Goal: Information Seeking & Learning: Find specific fact

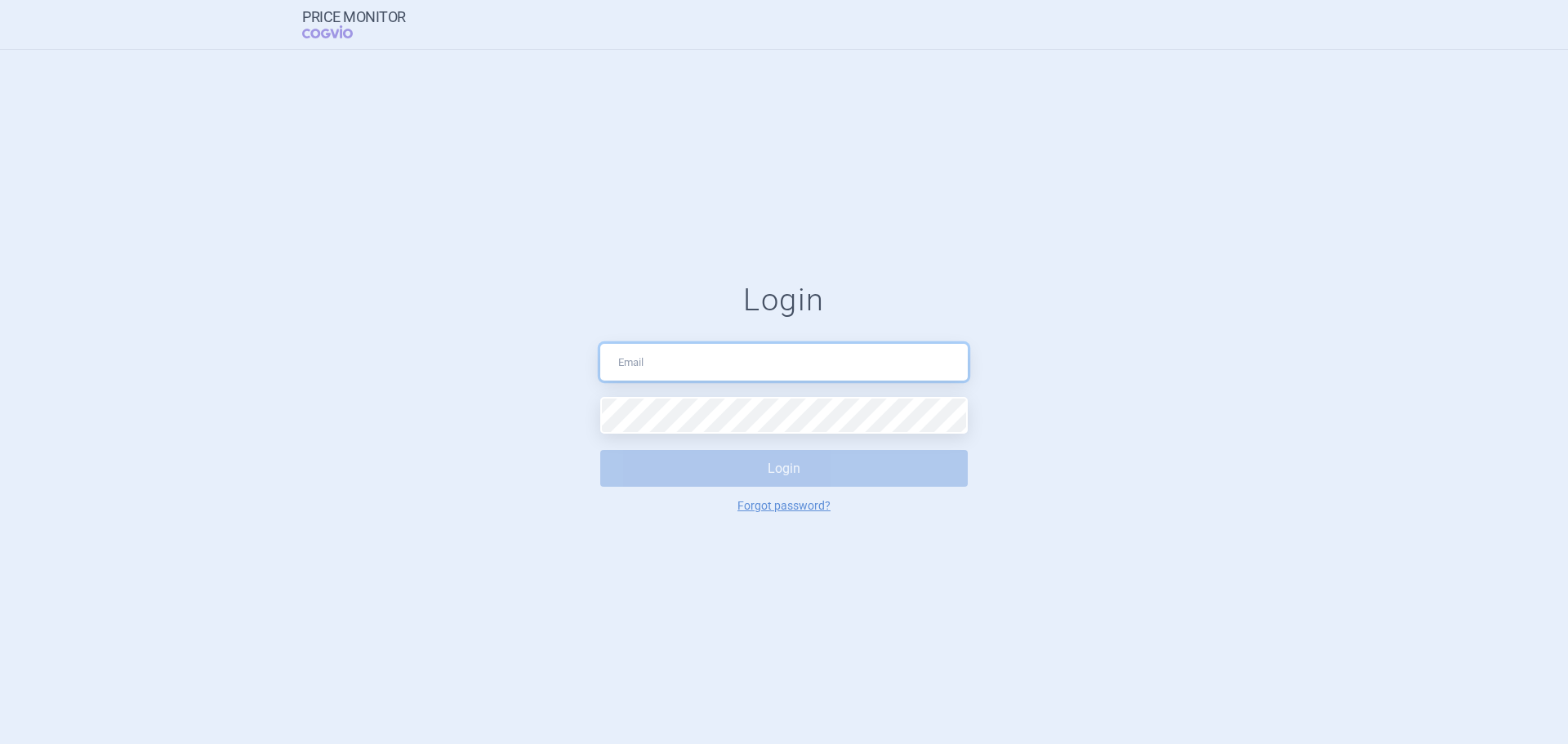
click at [656, 365] on input "text" at bounding box center [784, 362] width 368 height 37
type input "[PERSON_NAME][EMAIL_ADDRESS][PERSON_NAME][DOMAIN_NAME]"
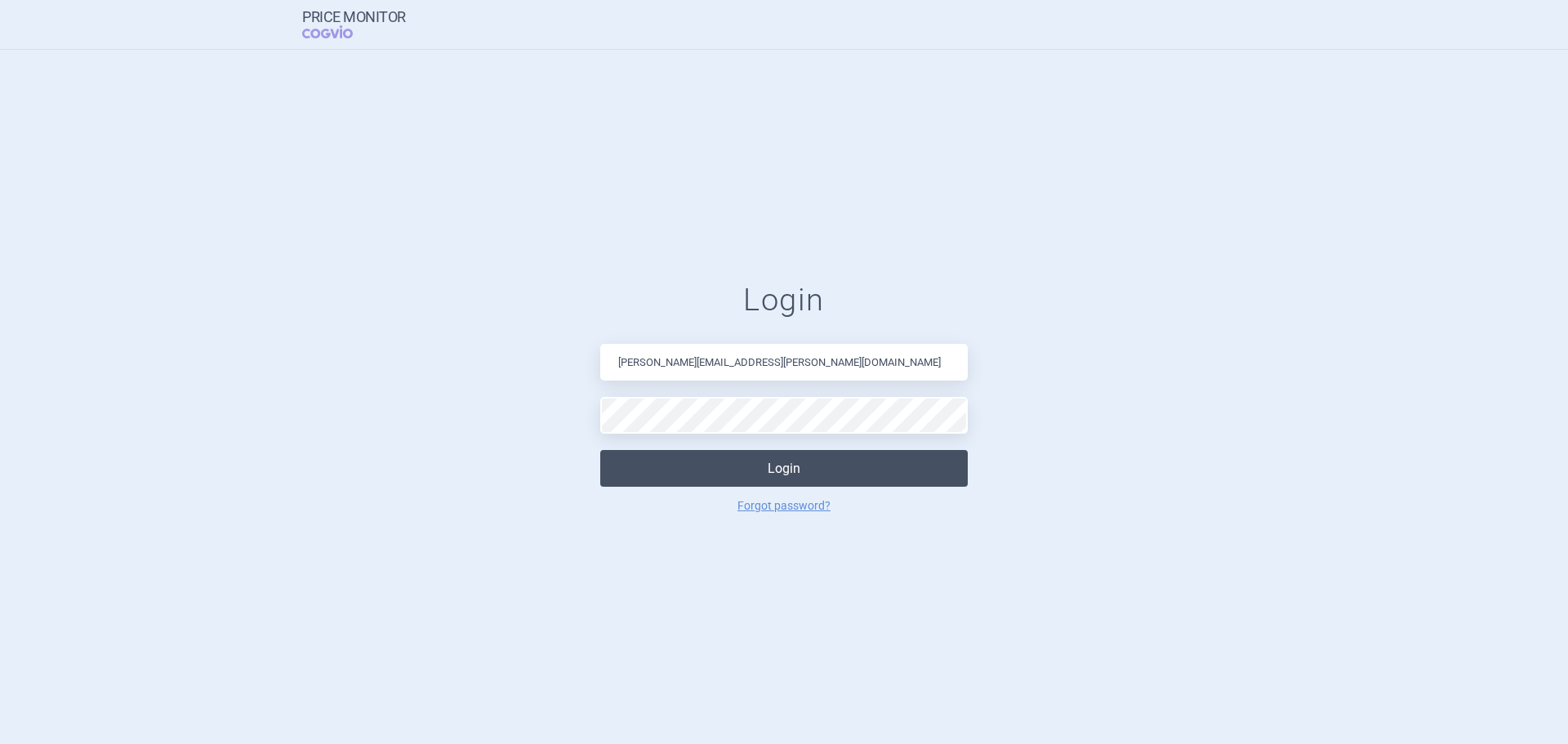
click at [710, 474] on button "Login" at bounding box center [784, 468] width 368 height 37
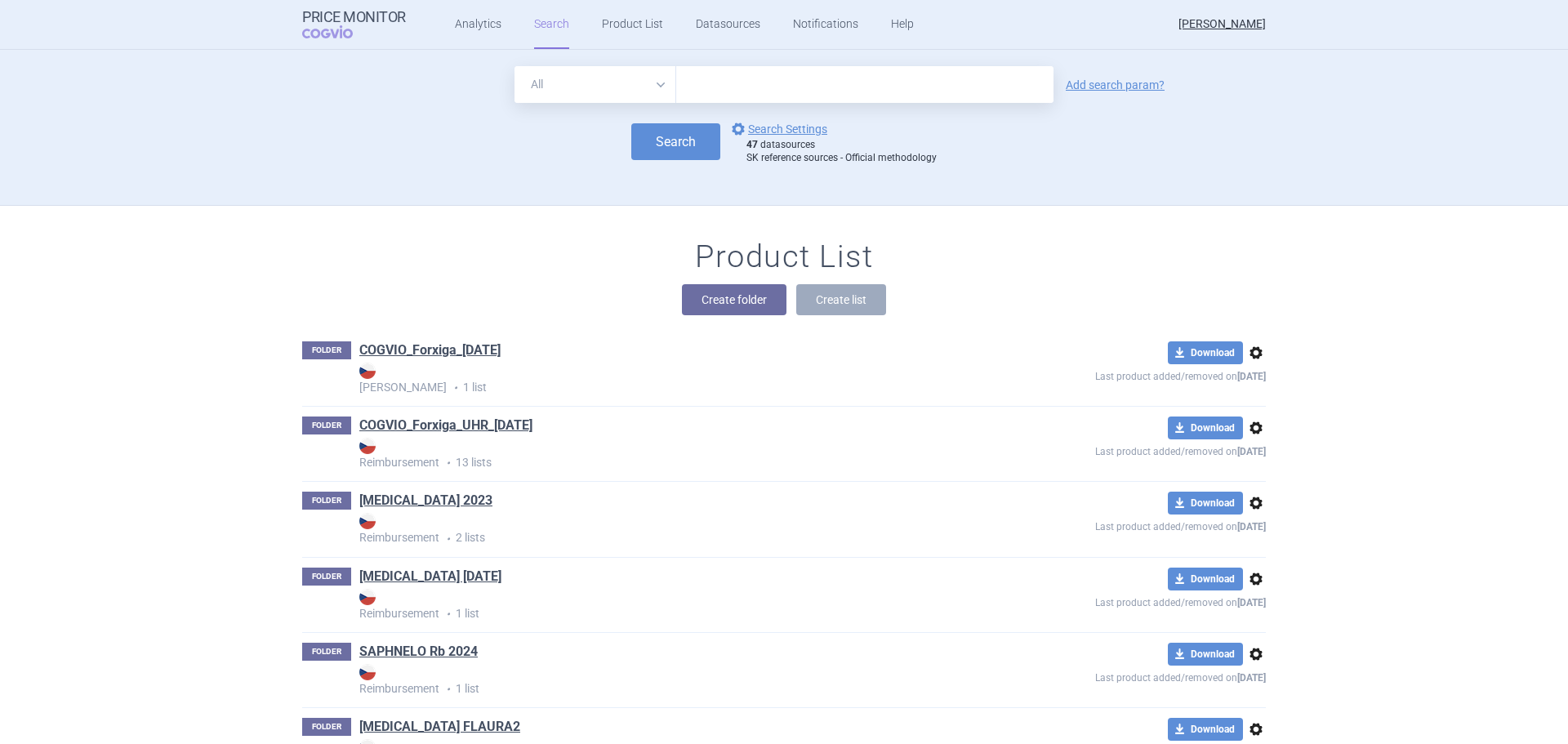
click at [747, 82] on input "text" at bounding box center [864, 84] width 377 height 37
type input "jeraygo"
click button "Search" at bounding box center [676, 141] width 89 height 37
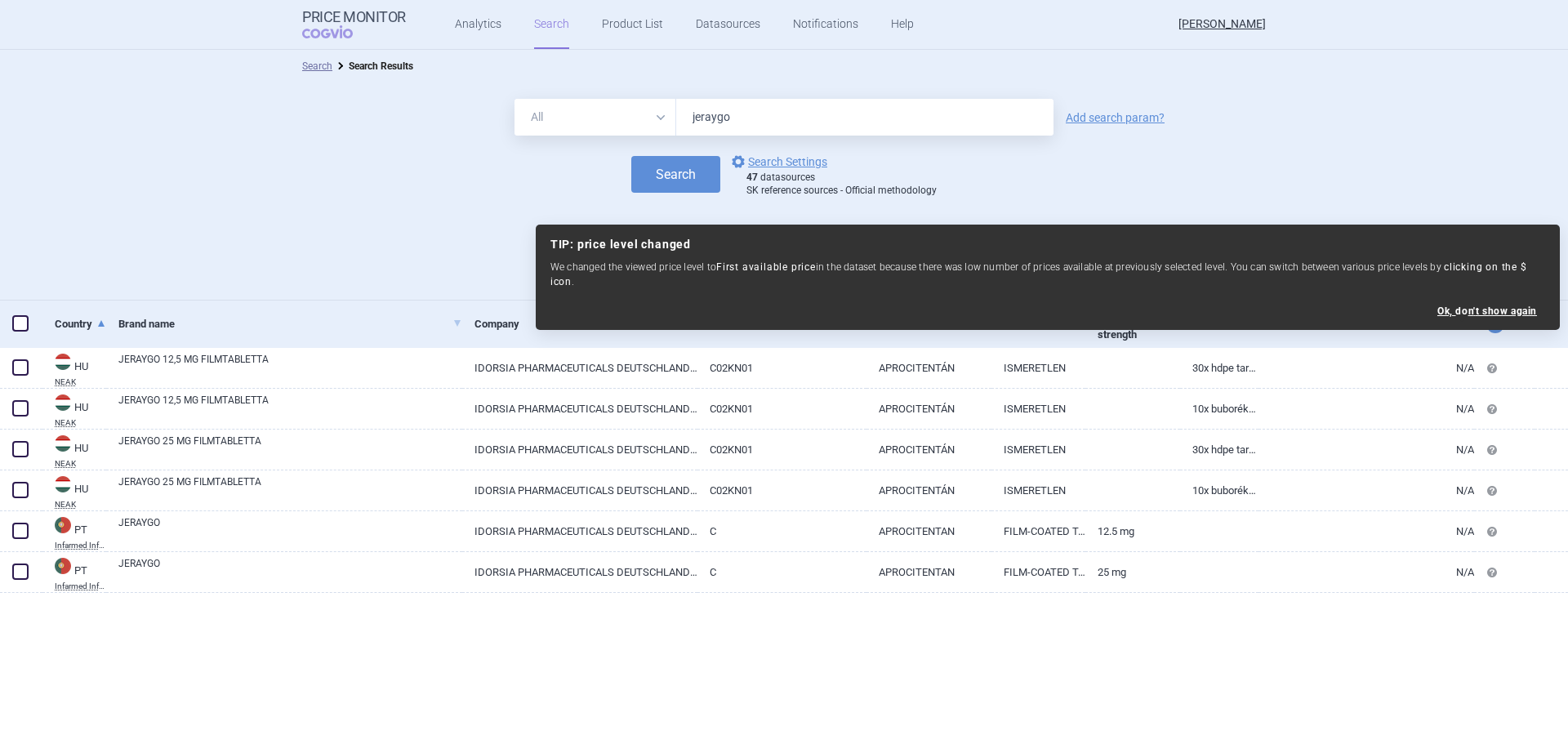
click at [459, 660] on div "Search Search Results All Brand Name ATC Company Active Substance Country Newer…" at bounding box center [784, 398] width 1568 height 695
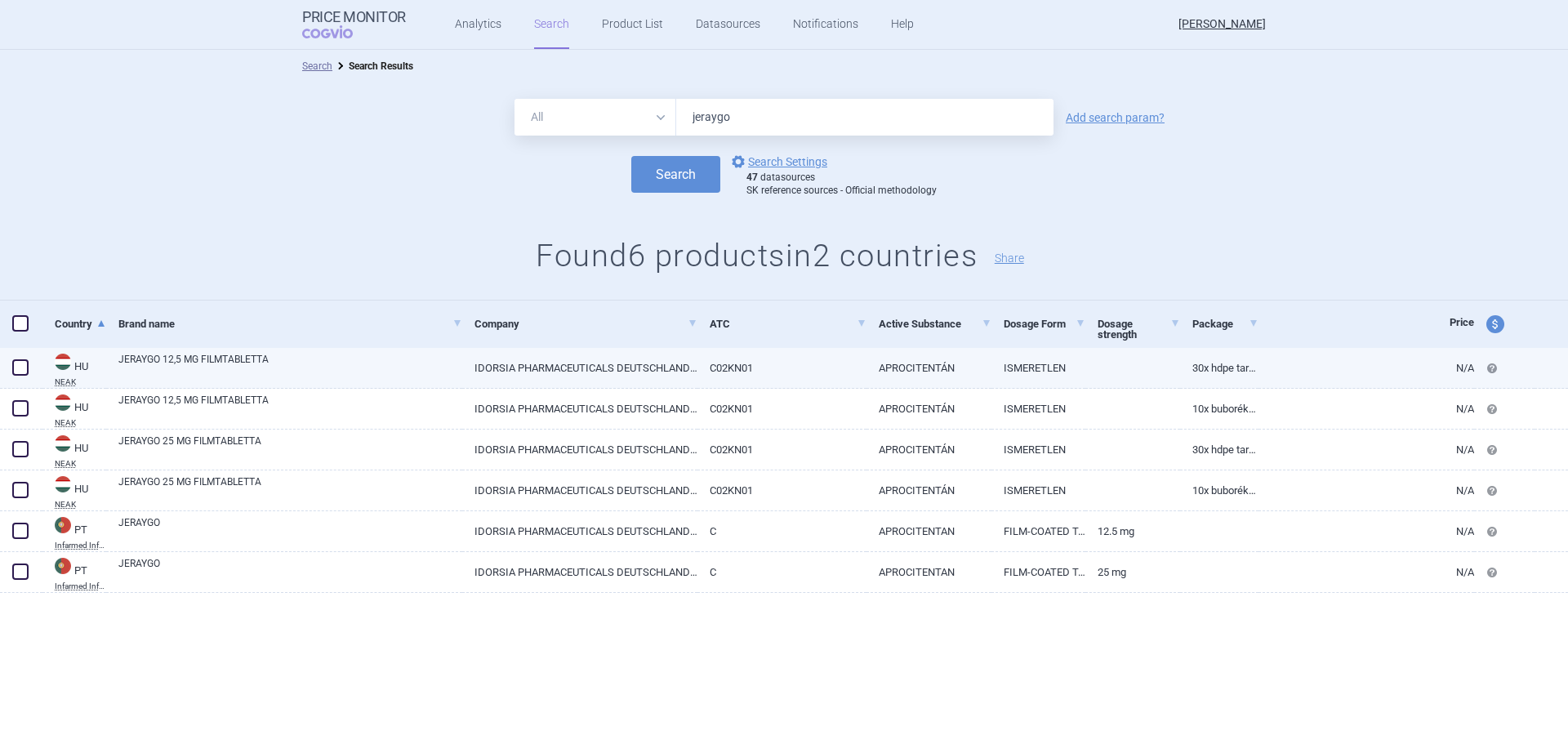
click at [1167, 360] on link at bounding box center [1132, 363] width 94 height 30
select select "EUR"
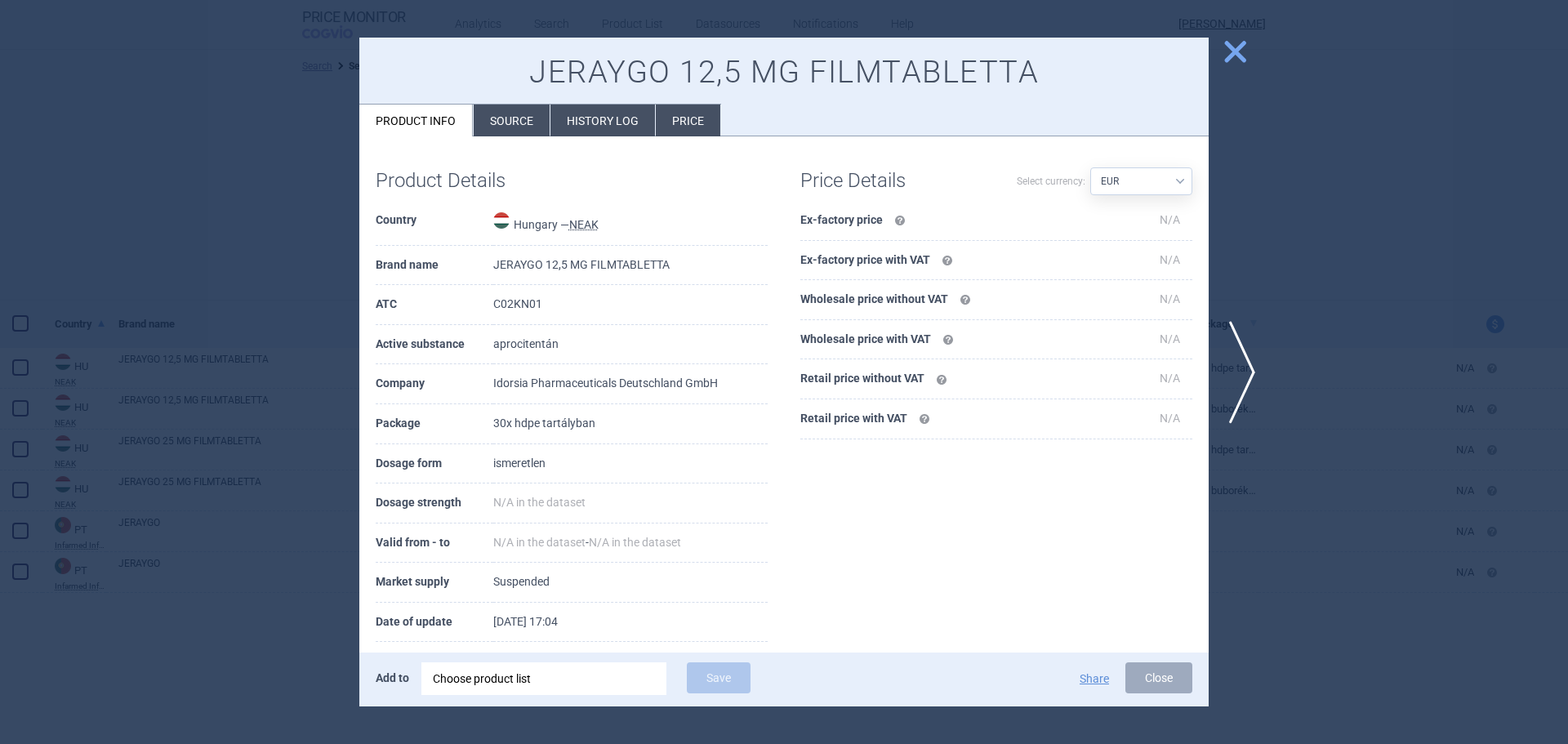
click at [1236, 54] on span "close" at bounding box center [1235, 52] width 29 height 29
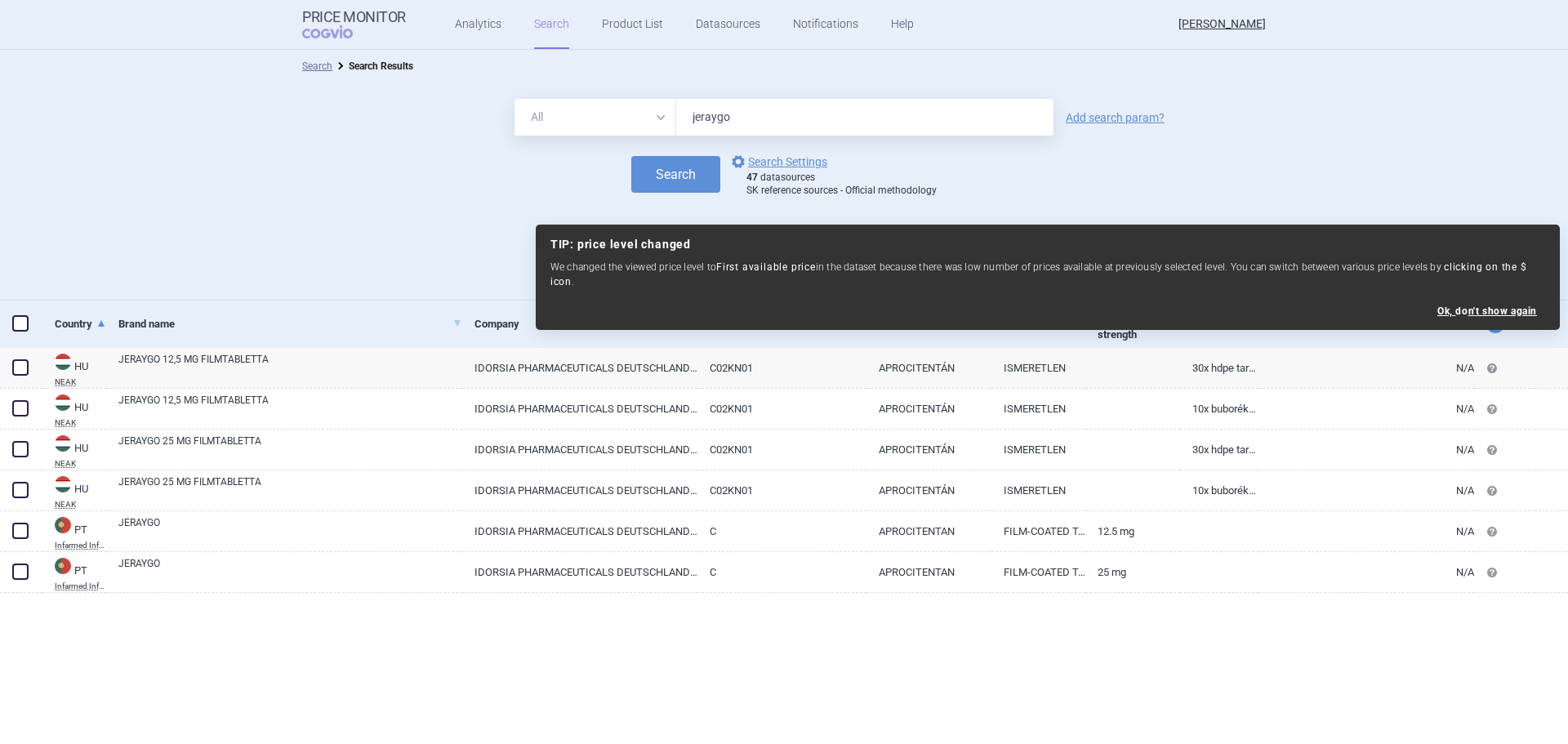
click at [778, 724] on div "Search Search Results All Brand Name ATC Company Active Substance Country Newer…" at bounding box center [784, 398] width 1568 height 695
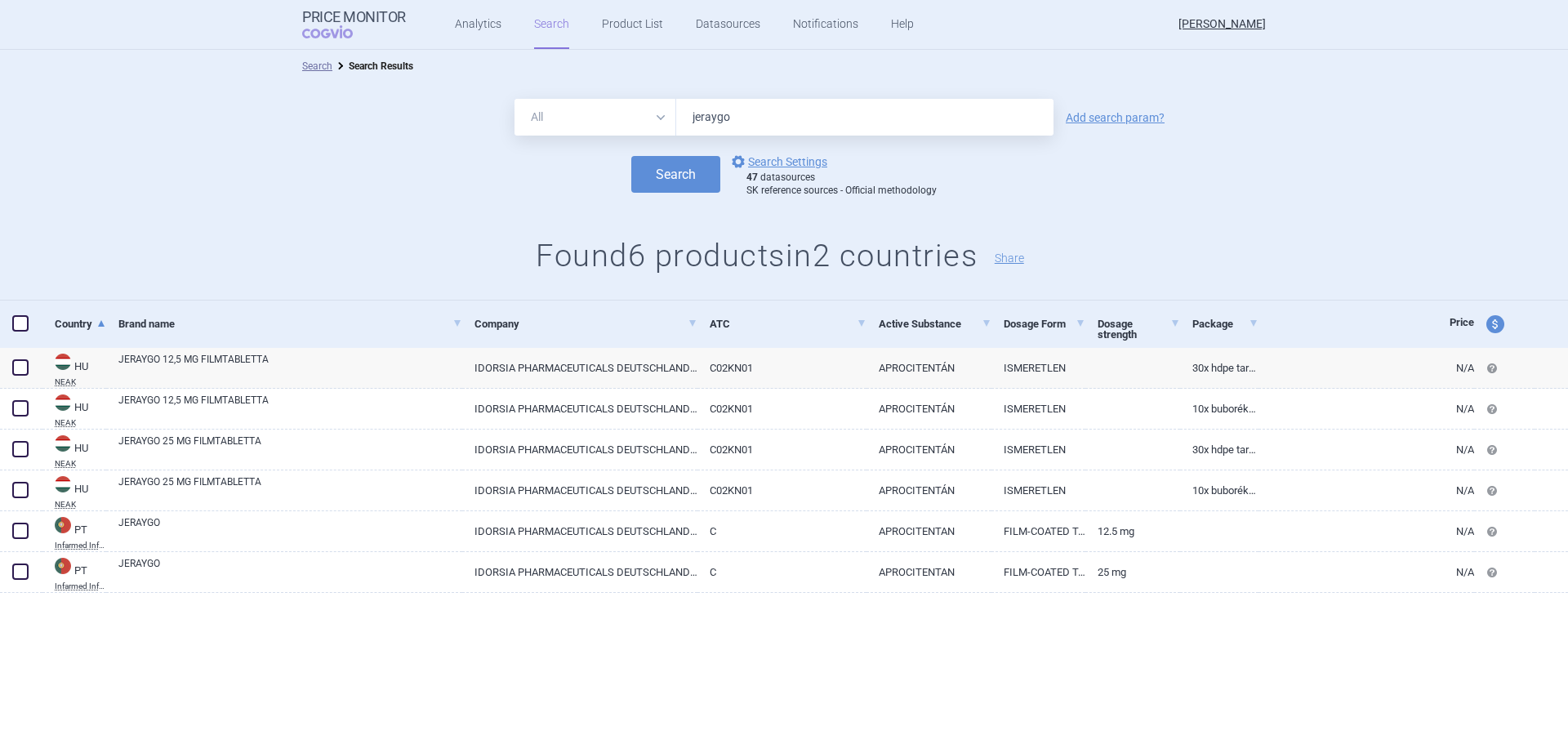
click at [775, 661] on div "Search Search Results All Brand Name ATC Company Active Substance Country Newer…" at bounding box center [784, 398] width 1568 height 695
drag, startPoint x: 740, startPoint y: 113, endPoint x: 595, endPoint y: 119, distance: 145.1
click at [595, 119] on div "All Brand Name ATC Company Active Substance Country Newer than jeraygo" at bounding box center [784, 117] width 539 height 37
